Goal: Task Accomplishment & Management: Use online tool/utility

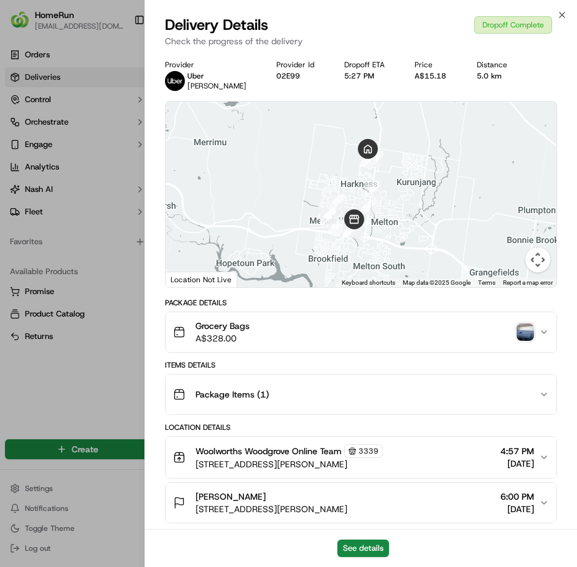
scroll to position [111, 0]
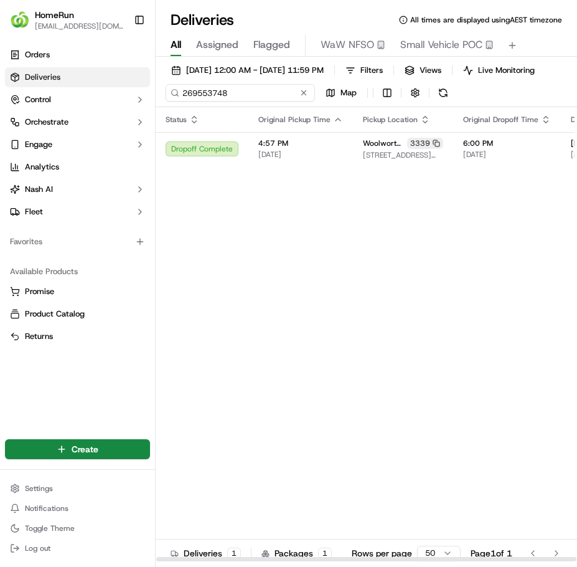
click at [243, 101] on input "269553748" at bounding box center [240, 92] width 149 height 17
paste input "70120819"
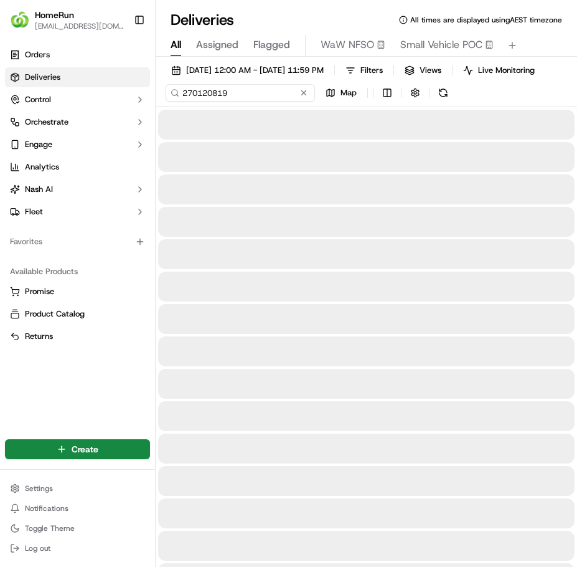
type input "270120819"
click at [441, 100] on div "[DATE] 12:00 AM - [DATE] 11:59 PM Filters Views Live Monitoring 270120819 Map" at bounding box center [367, 84] width 422 height 45
click at [408, 101] on button at bounding box center [405, 92] width 17 height 17
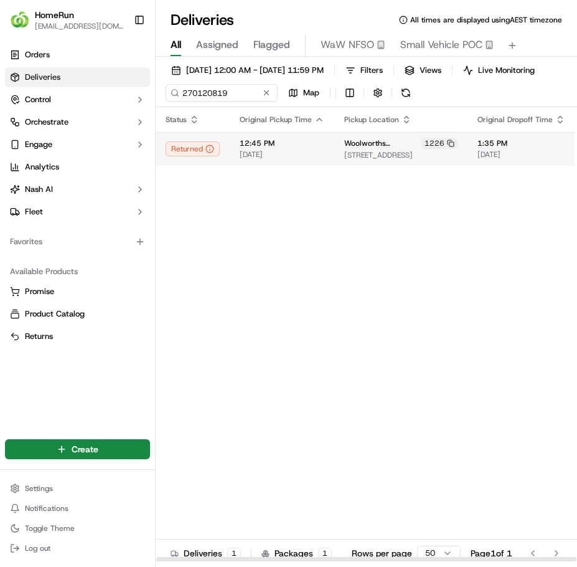
click at [308, 159] on span "[DATE]" at bounding box center [282, 154] width 85 height 10
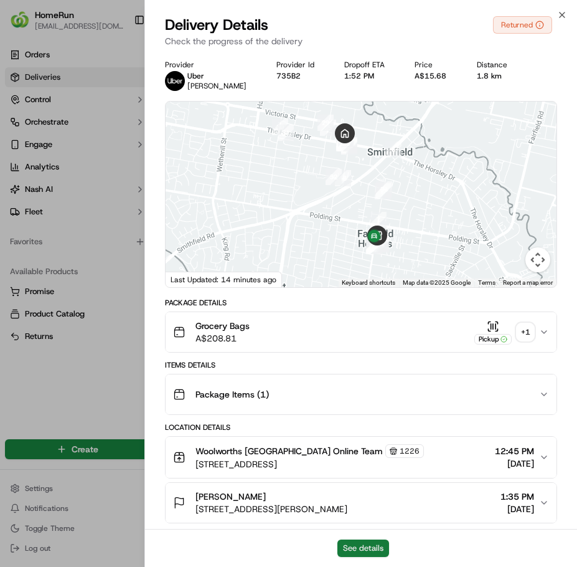
click at [375, 542] on button "See details" at bounding box center [363, 547] width 52 height 17
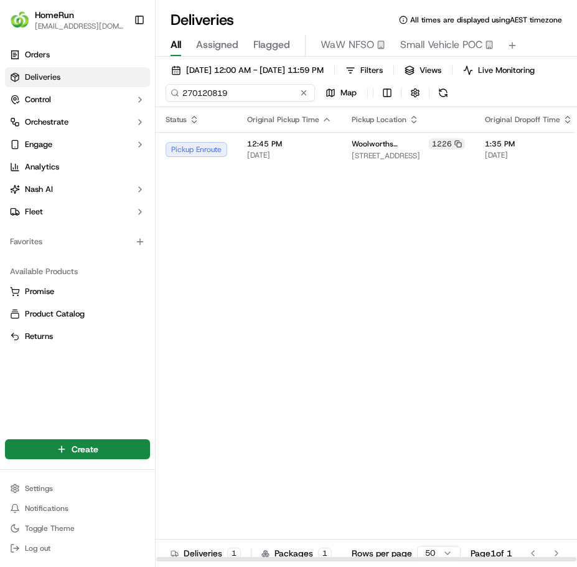
click at [228, 101] on input "270120819" at bounding box center [240, 92] width 149 height 17
click at [302, 101] on div "270120819 Map" at bounding box center [290, 92] width 249 height 17
click at [266, 99] on button at bounding box center [266, 93] width 12 height 12
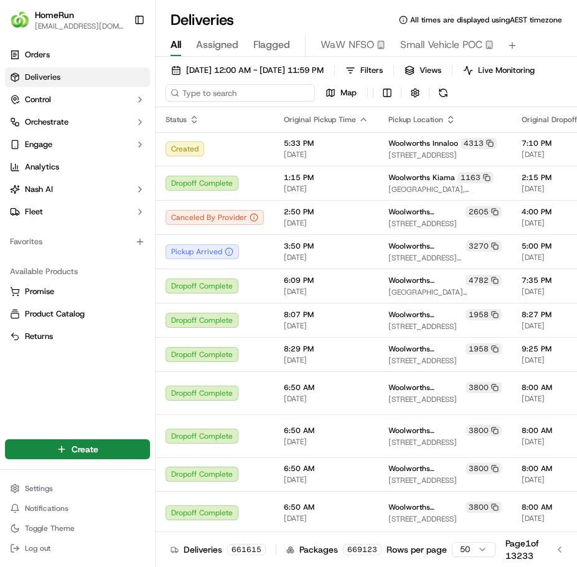
click at [221, 97] on input at bounding box center [240, 92] width 149 height 17
paste input "270103904"
type input "270103904"
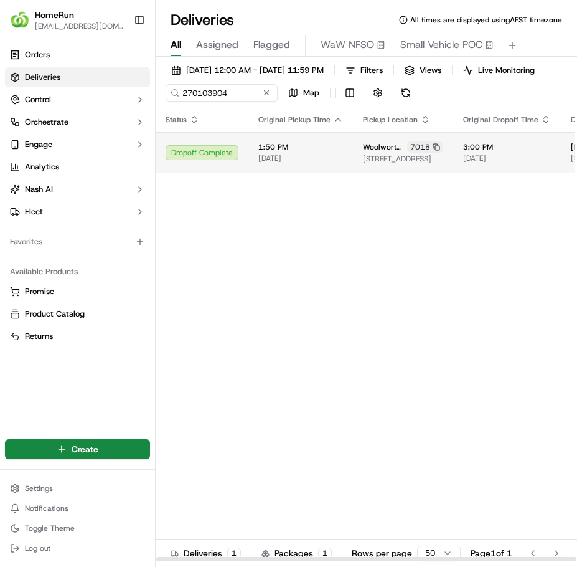
click at [341, 172] on td "1:50 PM [DATE]" at bounding box center [300, 152] width 105 height 40
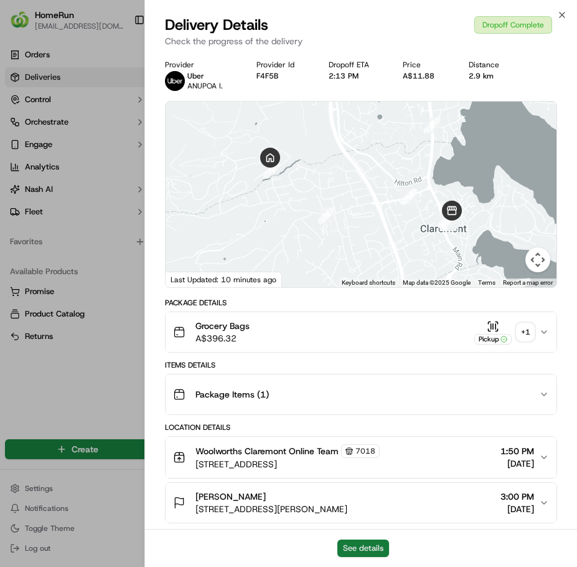
click at [372, 547] on button "See details" at bounding box center [363, 547] width 52 height 17
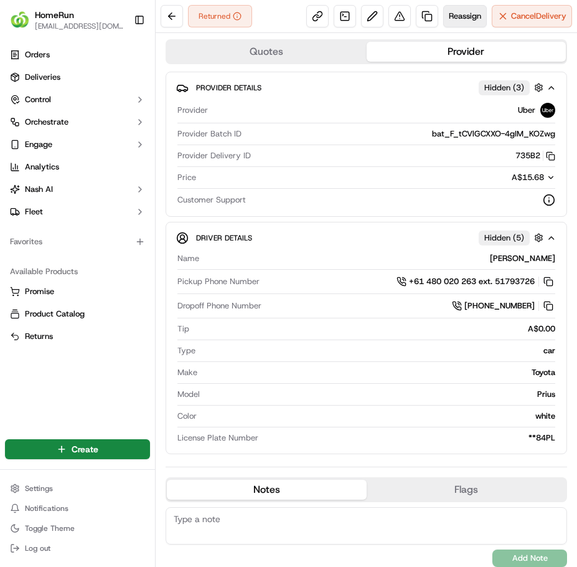
click at [450, 17] on span "Reassign" at bounding box center [465, 16] width 32 height 11
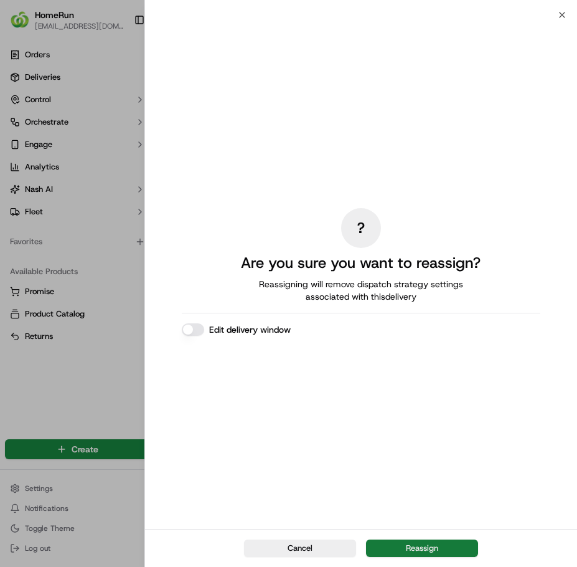
click at [438, 549] on button "Reassign" at bounding box center [422, 547] width 112 height 17
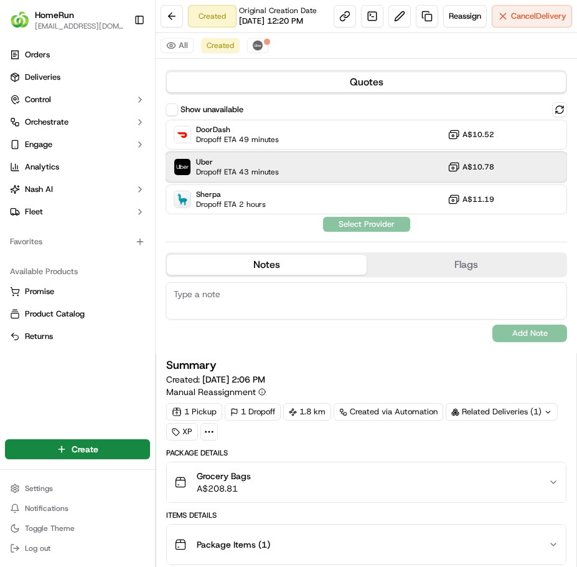
click at [308, 182] on div "Uber Dropoff ETA 43 minutes A$10.78" at bounding box center [367, 167] width 402 height 30
click at [387, 232] on button "Assign Provider" at bounding box center [367, 224] width 88 height 15
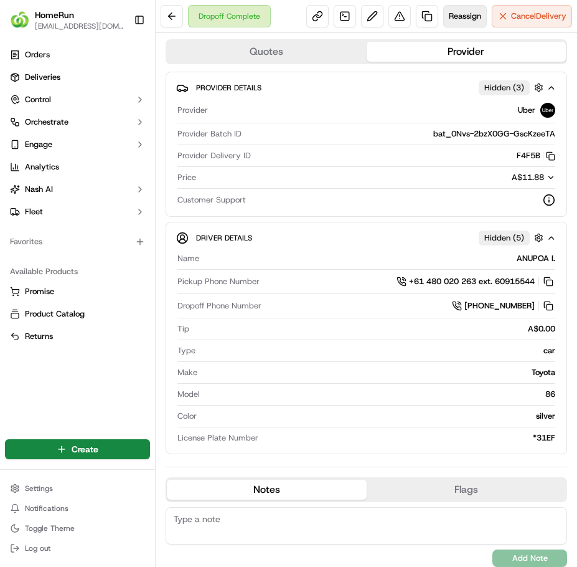
click at [449, 16] on span "Reassign" at bounding box center [465, 16] width 32 height 11
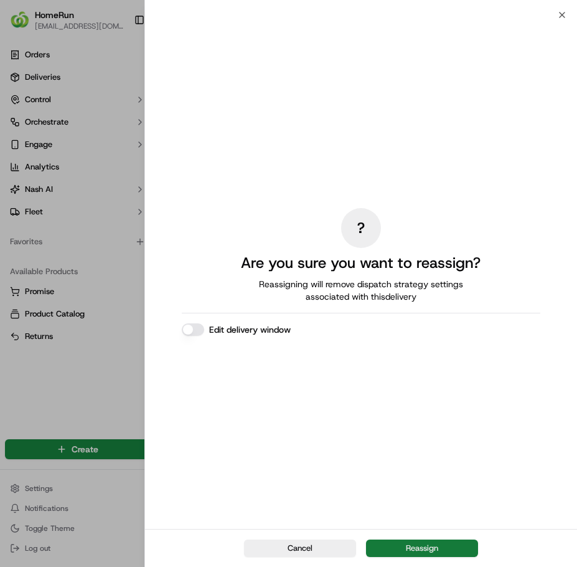
click at [429, 547] on button "Reassign" at bounding box center [422, 547] width 112 height 17
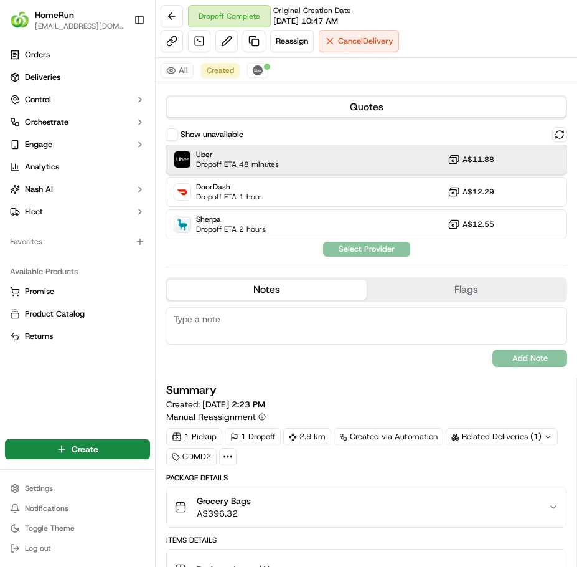
click at [323, 156] on div "Uber Dropoff ETA 48 minutes A$11.88" at bounding box center [367, 159] width 402 height 30
click at [387, 247] on button "Assign Provider" at bounding box center [367, 249] width 88 height 15
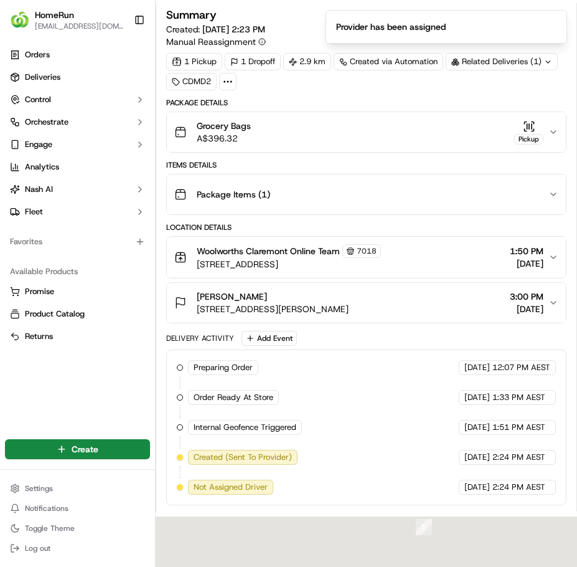
scroll to position [623, 0]
